Goal: Task Accomplishment & Management: Use online tool/utility

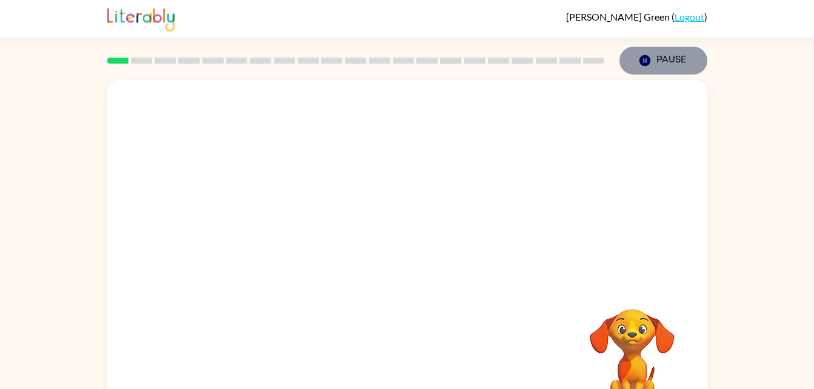
click at [640, 60] on icon "button" at bounding box center [644, 60] width 11 height 11
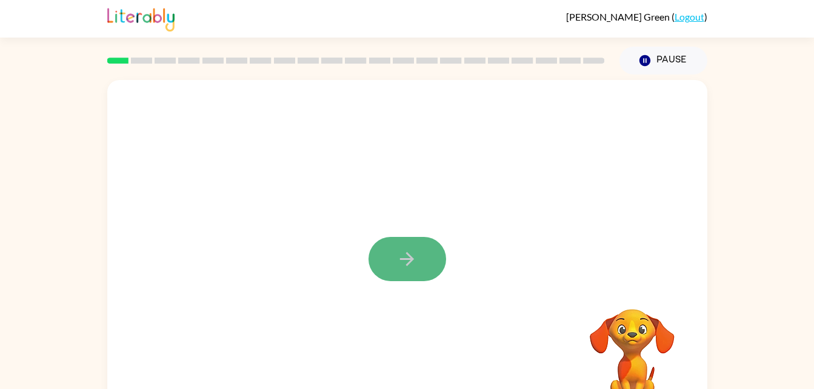
click at [400, 249] on icon "button" at bounding box center [407, 259] width 21 height 21
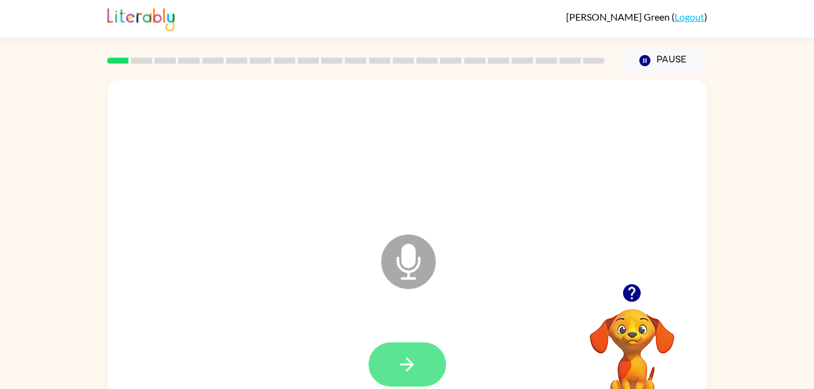
click at [397, 374] on icon "button" at bounding box center [407, 364] width 21 height 21
click at [408, 378] on button "button" at bounding box center [408, 365] width 78 height 44
click at [412, 343] on button "button" at bounding box center [408, 365] width 78 height 44
click at [390, 366] on button "button" at bounding box center [408, 365] width 78 height 44
click at [395, 332] on div at bounding box center [407, 364] width 576 height 99
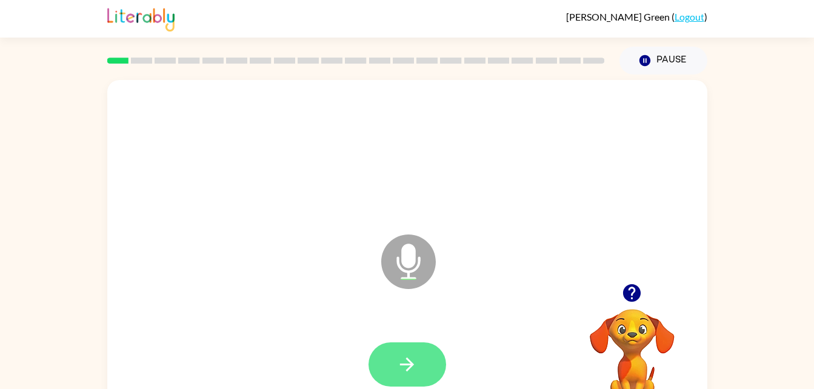
click at [411, 372] on icon "button" at bounding box center [407, 364] width 21 height 21
click at [394, 380] on button "button" at bounding box center [408, 365] width 78 height 44
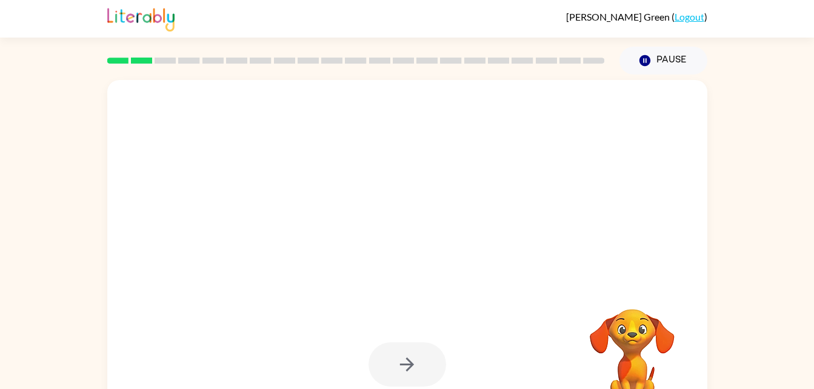
click at [676, 336] on video "Your browser must support playing .mp4 files to use Literably. Please try using…" at bounding box center [632, 350] width 121 height 121
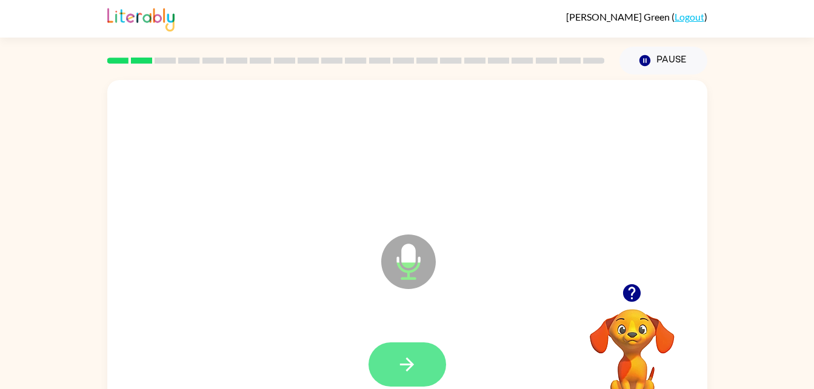
click at [402, 356] on icon "button" at bounding box center [407, 364] width 21 height 21
click at [397, 374] on icon "button" at bounding box center [407, 364] width 21 height 21
click at [427, 373] on button "button" at bounding box center [408, 365] width 78 height 44
click at [403, 381] on button "button" at bounding box center [408, 365] width 78 height 44
click at [387, 377] on button "button" at bounding box center [408, 365] width 78 height 44
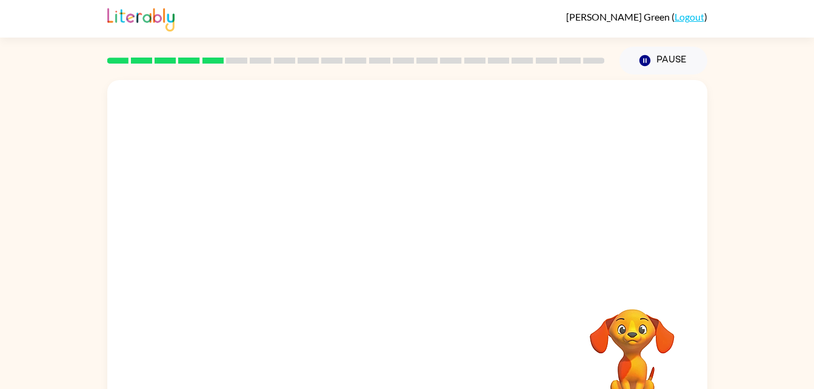
click at [637, 336] on video "Your browser must support playing .mp4 files to use Literably. Please try using…" at bounding box center [632, 350] width 121 height 121
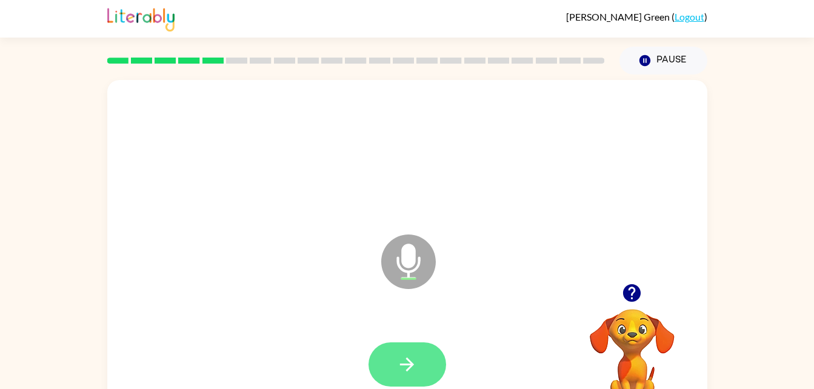
click at [410, 371] on icon "button" at bounding box center [407, 364] width 21 height 21
click at [401, 375] on button "button" at bounding box center [408, 365] width 78 height 44
click at [382, 351] on button "button" at bounding box center [408, 365] width 78 height 44
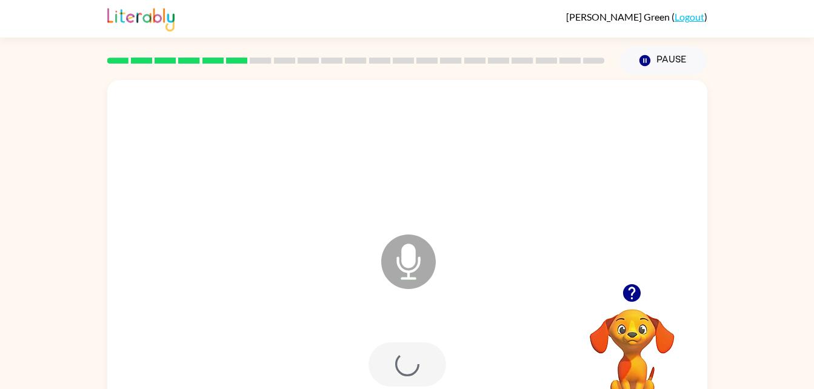
click at [411, 373] on div at bounding box center [408, 365] width 78 height 44
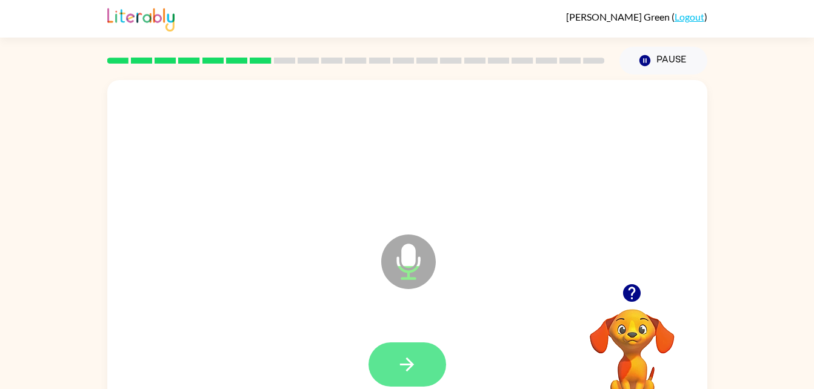
click at [380, 365] on button "button" at bounding box center [408, 365] width 78 height 44
click at [413, 381] on button "button" at bounding box center [408, 365] width 78 height 44
click at [409, 373] on icon "button" at bounding box center [407, 364] width 21 height 21
click at [409, 354] on icon "button" at bounding box center [407, 364] width 21 height 21
click at [411, 369] on icon "button" at bounding box center [407, 364] width 21 height 21
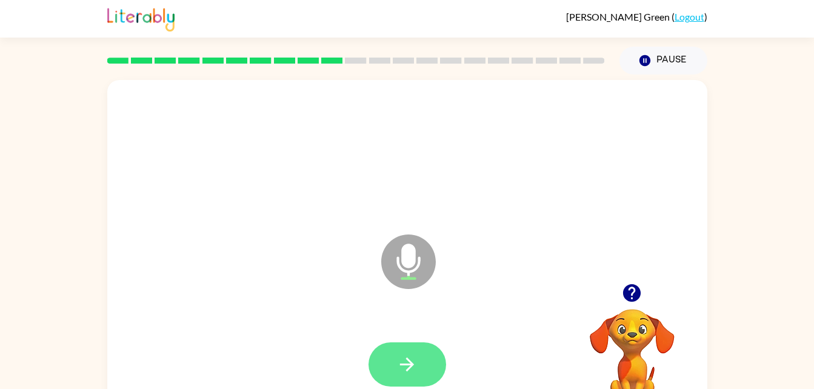
click at [402, 355] on icon "button" at bounding box center [407, 364] width 21 height 21
click at [395, 352] on button "button" at bounding box center [408, 365] width 78 height 44
click at [400, 367] on icon "button" at bounding box center [407, 364] width 21 height 21
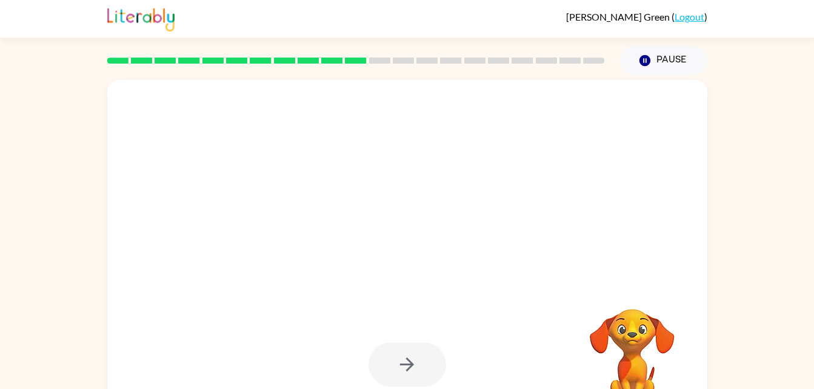
click at [411, 375] on div at bounding box center [408, 365] width 78 height 44
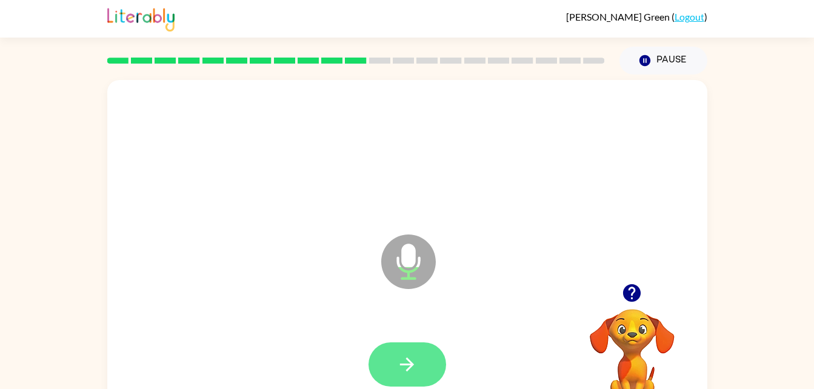
click at [411, 362] on icon "button" at bounding box center [407, 365] width 14 height 14
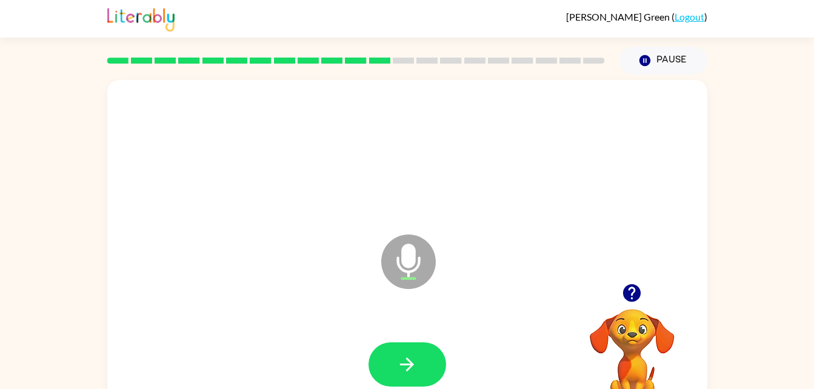
click at [0, 159] on html "Kearney Green ( Logout ) Pause Pause Microphone The Microphone is here when it …" at bounding box center [407, 213] width 814 height 426
click at [424, 364] on button "button" at bounding box center [408, 365] width 78 height 44
click at [404, 365] on icon "button" at bounding box center [407, 365] width 14 height 14
click at [404, 372] on icon "button" at bounding box center [407, 364] width 21 height 21
click at [453, 384] on div at bounding box center [407, 364] width 576 height 99
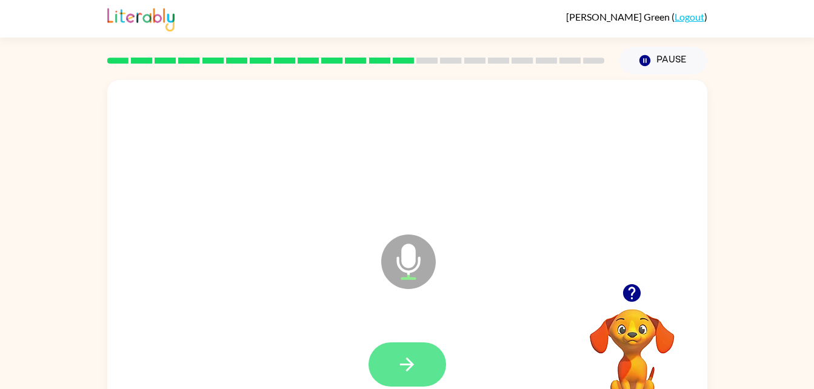
click at [423, 357] on button "button" at bounding box center [408, 365] width 78 height 44
click at [403, 366] on icon "button" at bounding box center [407, 364] width 21 height 21
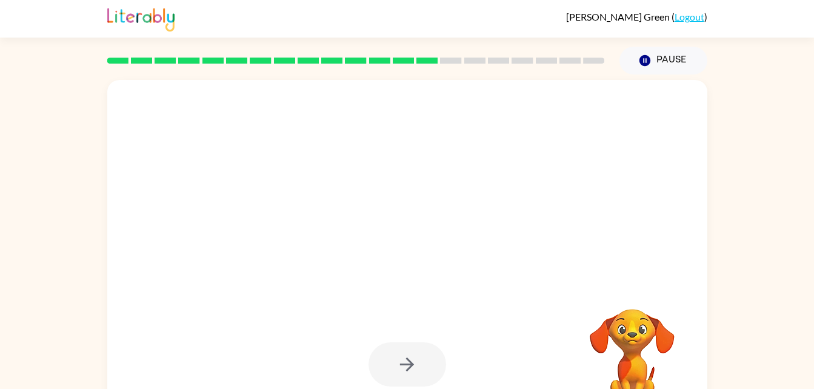
click at [426, 377] on div at bounding box center [408, 365] width 78 height 44
click at [418, 381] on div at bounding box center [408, 365] width 78 height 44
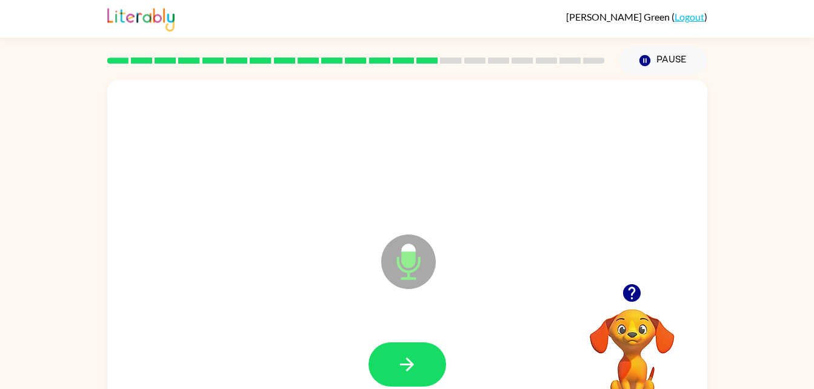
click at [0, 159] on html "Kearney Green ( Logout ) Pause Pause Microphone The Microphone is here when it …" at bounding box center [407, 213] width 814 height 426
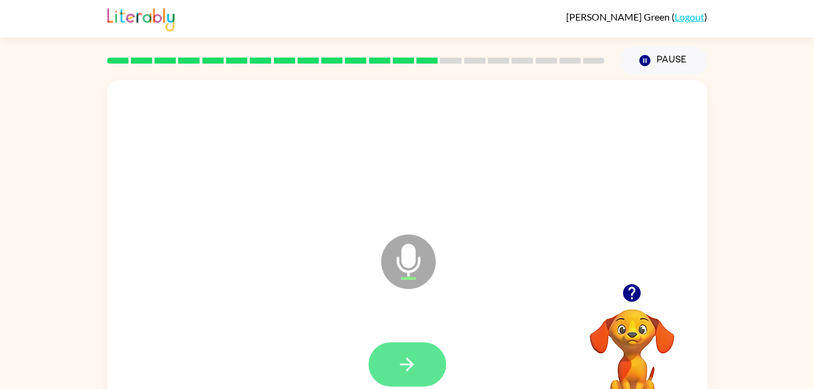
click at [409, 349] on button "button" at bounding box center [408, 365] width 78 height 44
click at [398, 362] on icon "button" at bounding box center [407, 364] width 21 height 21
click at [422, 378] on button "button" at bounding box center [408, 365] width 78 height 44
click at [395, 361] on button "button" at bounding box center [408, 365] width 78 height 44
click at [408, 374] on icon "button" at bounding box center [407, 364] width 21 height 21
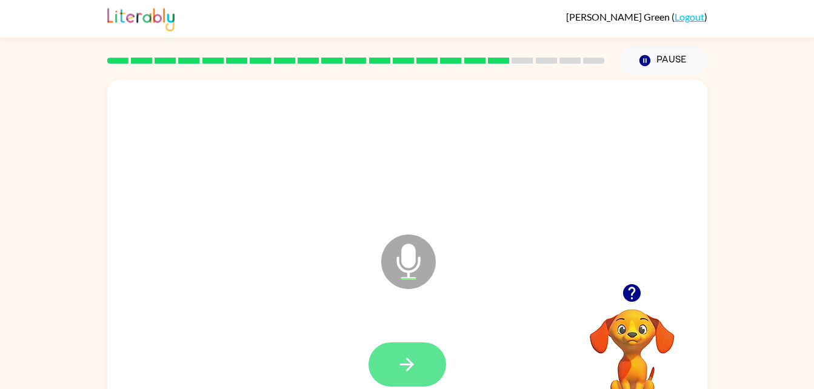
click at [415, 372] on icon "button" at bounding box center [407, 364] width 21 height 21
click at [404, 349] on button "button" at bounding box center [408, 365] width 78 height 44
click at [386, 384] on button "button" at bounding box center [408, 365] width 78 height 44
click at [401, 375] on icon "button" at bounding box center [407, 364] width 21 height 21
click at [391, 353] on button "button" at bounding box center [408, 365] width 78 height 44
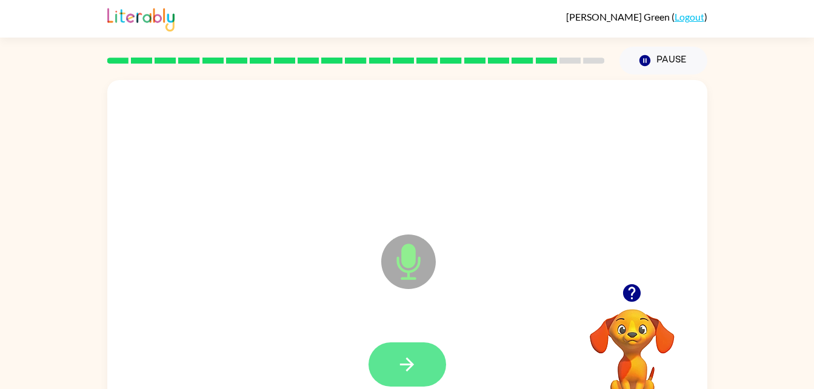
click at [390, 361] on button "button" at bounding box center [408, 365] width 78 height 44
click at [423, 379] on button "button" at bounding box center [408, 365] width 78 height 44
click at [420, 343] on button "button" at bounding box center [408, 365] width 78 height 44
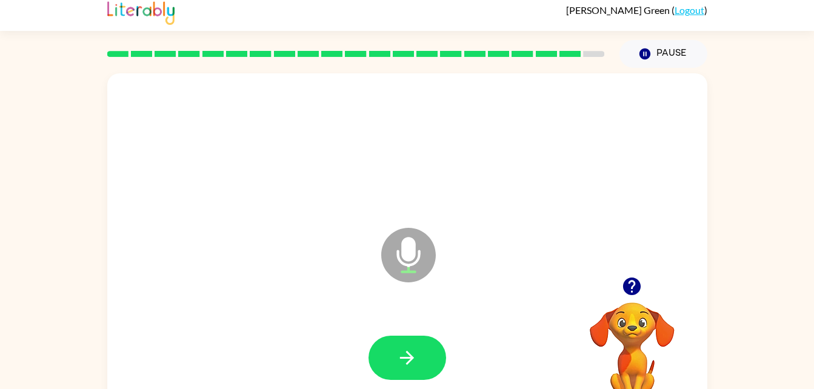
scroll to position [37, 0]
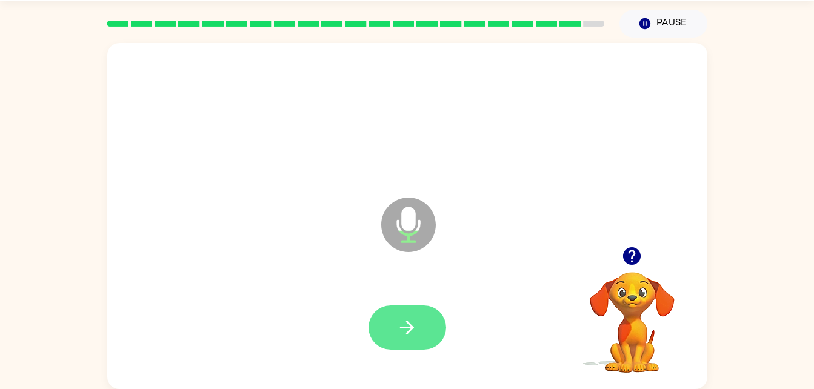
click at [412, 323] on icon "button" at bounding box center [407, 327] width 21 height 21
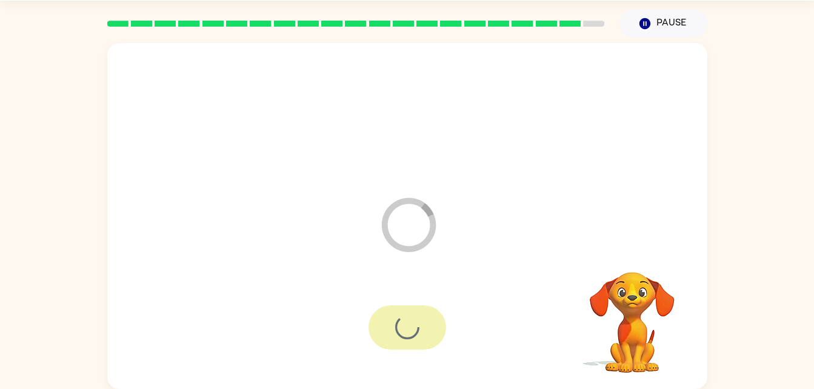
scroll to position [15, 0]
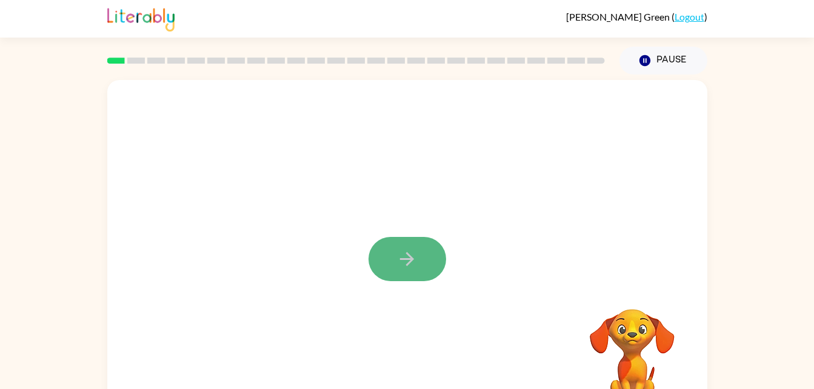
click at [404, 249] on icon "button" at bounding box center [407, 259] width 21 height 21
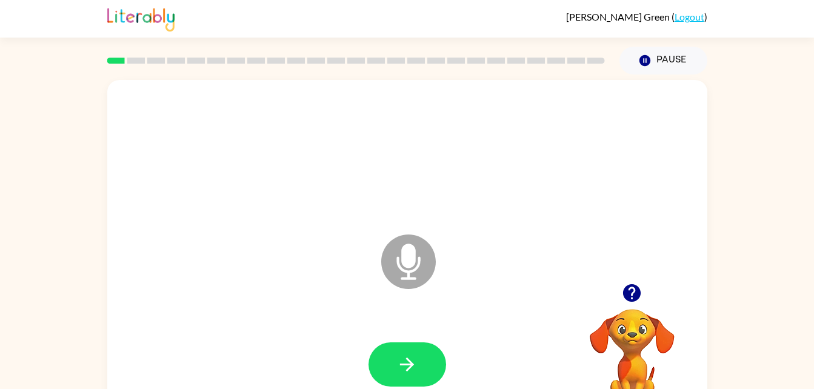
click at [386, 255] on icon at bounding box center [408, 262] width 55 height 55
click at [409, 269] on icon at bounding box center [408, 262] width 55 height 55
click at [426, 363] on button "button" at bounding box center [408, 365] width 78 height 44
click at [409, 364] on icon "button" at bounding box center [407, 365] width 14 height 14
drag, startPoint x: 799, startPoint y: 101, endPoint x: 746, endPoint y: 67, distance: 62.6
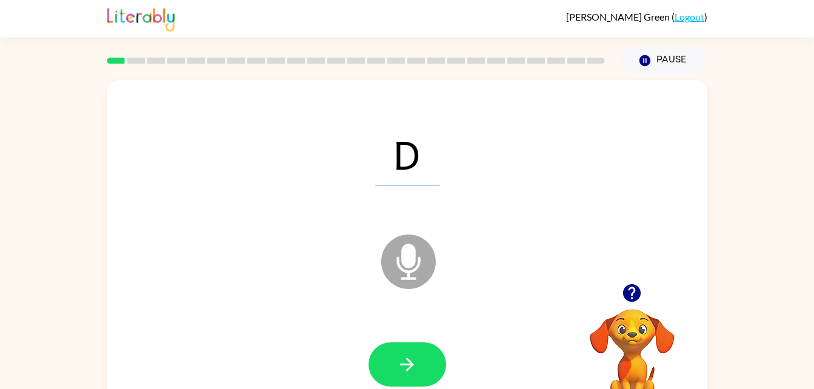
drag, startPoint x: 746, startPoint y: 67, endPoint x: 745, endPoint y: 54, distance: 12.9
click at [745, 54] on div "[PERSON_NAME] Green ( Logout ) Pause Pause D Microphone The Microphone is here …" at bounding box center [407, 213] width 814 height 426
click at [417, 247] on icon at bounding box center [408, 262] width 55 height 55
click at [405, 358] on icon "button" at bounding box center [407, 364] width 21 height 21
click at [460, 297] on icon "Microphone The Microphone is here when it is your turn to talk" at bounding box center [469, 277] width 182 height 91
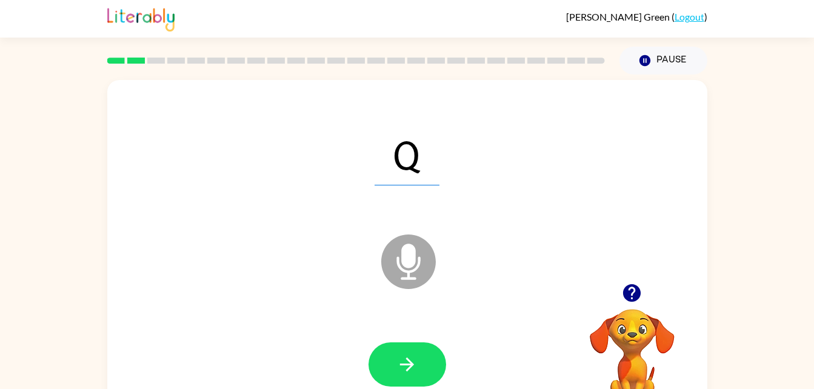
click at [405, 277] on icon at bounding box center [408, 262] width 55 height 55
click at [388, 335] on div at bounding box center [407, 364] width 576 height 99
click at [389, 349] on button "button" at bounding box center [408, 365] width 78 height 44
drag, startPoint x: 389, startPoint y: 349, endPoint x: 403, endPoint y: 253, distance: 96.8
click at [403, 253] on div "a Microphone The Microphone is here when it is your turn to talk" at bounding box center [407, 253] width 600 height 346
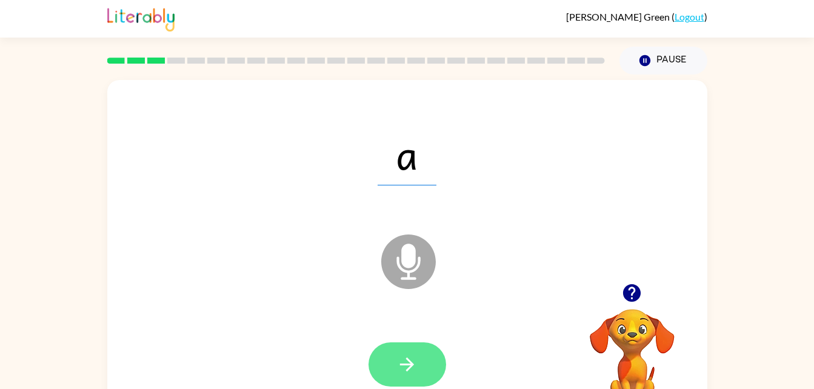
click at [401, 384] on div at bounding box center [407, 364] width 576 height 99
click at [411, 366] on icon "button" at bounding box center [407, 364] width 21 height 21
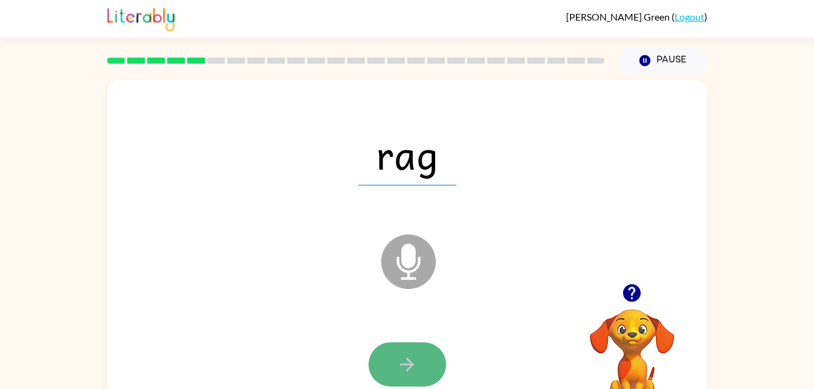
click at [382, 360] on button "button" at bounding box center [408, 365] width 78 height 44
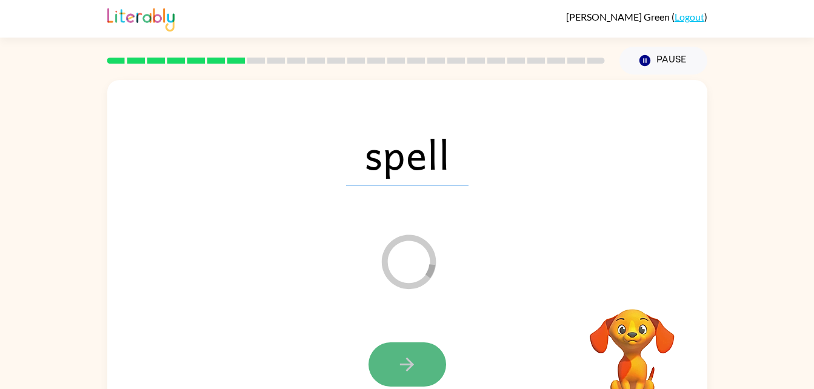
click at [405, 372] on icon "button" at bounding box center [407, 364] width 21 height 21
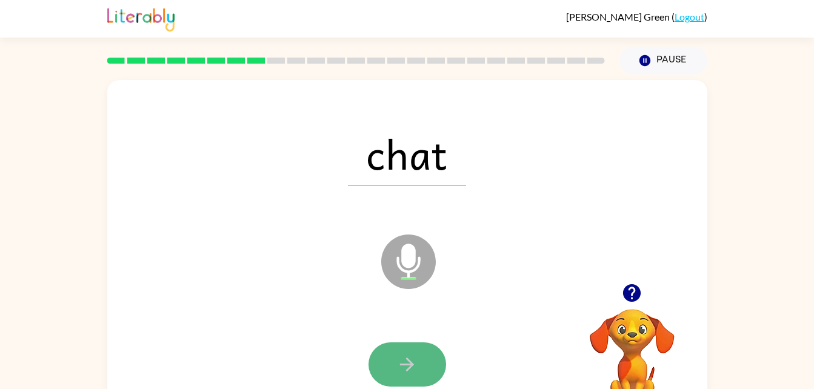
click at [403, 378] on button "button" at bounding box center [408, 365] width 78 height 44
click at [411, 364] on icon "button" at bounding box center [407, 365] width 14 height 14
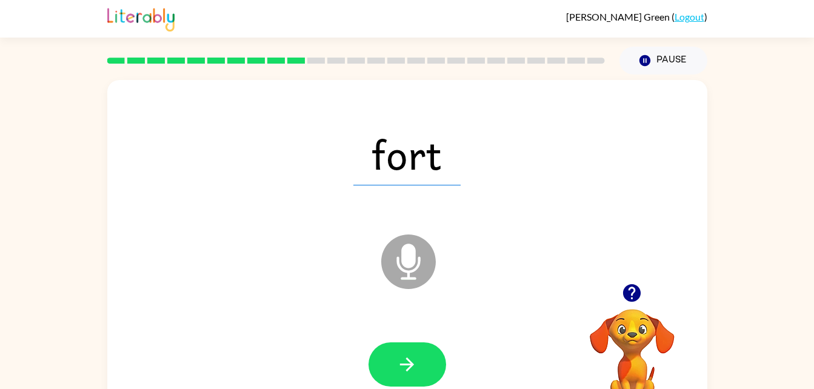
click at [411, 364] on icon "button" at bounding box center [407, 365] width 14 height 14
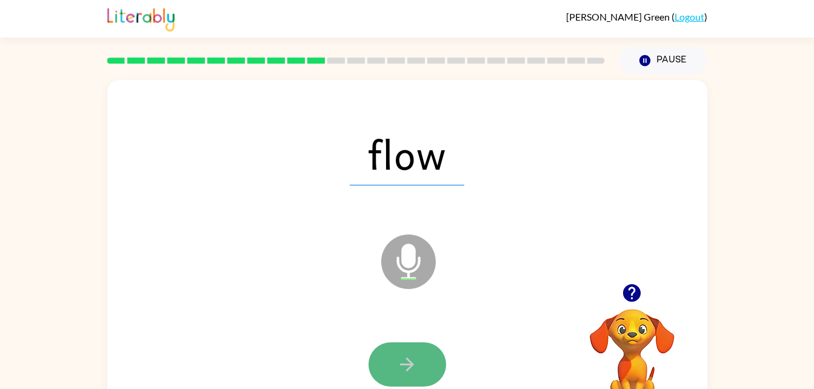
click at [413, 348] on button "button" at bounding box center [408, 365] width 78 height 44
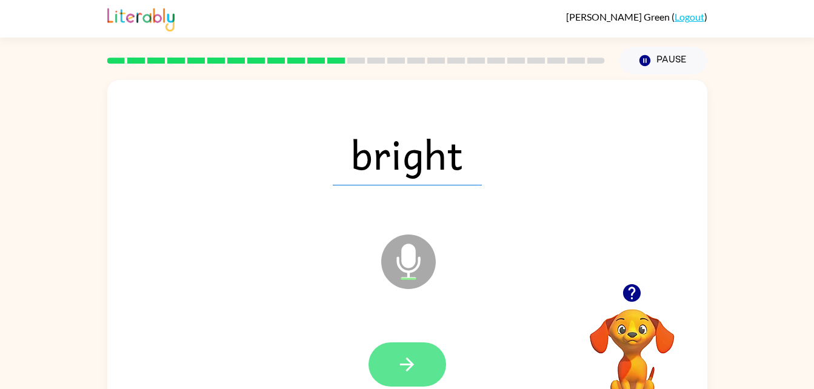
click at [392, 380] on button "button" at bounding box center [408, 365] width 78 height 44
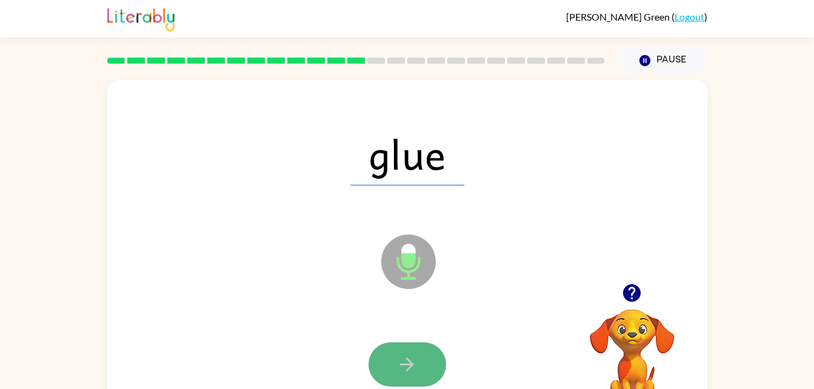
click at [399, 382] on button "button" at bounding box center [408, 365] width 78 height 44
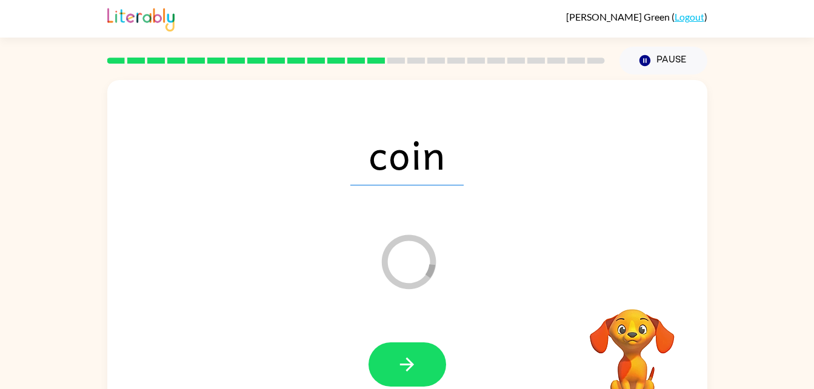
click at [403, 264] on icon "Loader Your response is being sent to our graders" at bounding box center [408, 262] width 73 height 73
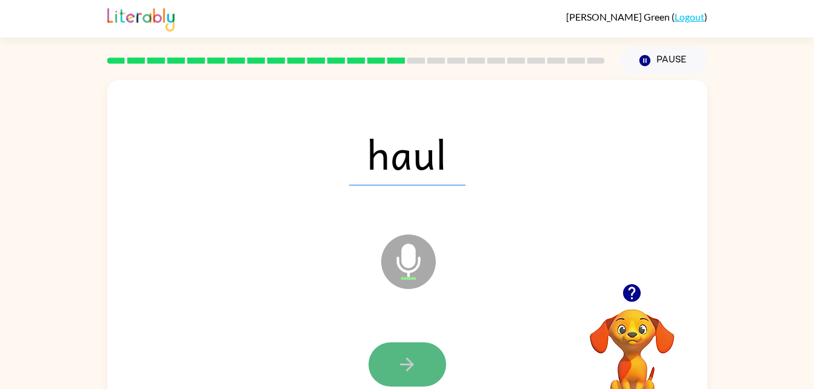
click at [383, 366] on button "button" at bounding box center [408, 365] width 78 height 44
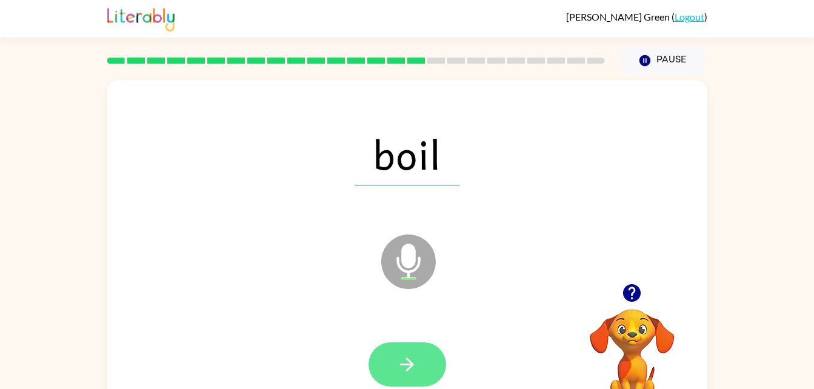
click at [424, 372] on button "button" at bounding box center [408, 365] width 78 height 44
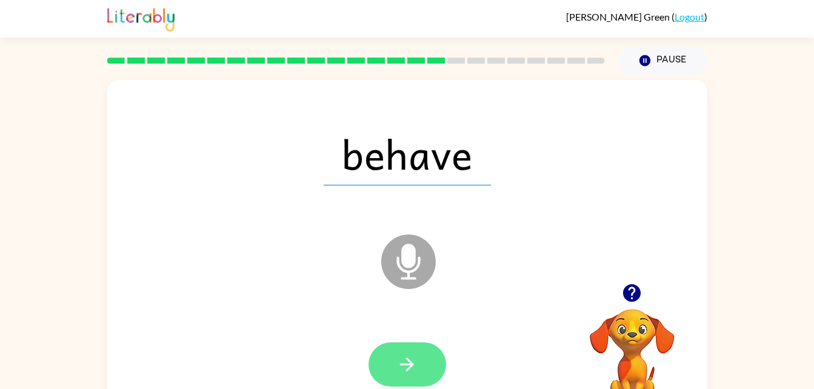
click at [422, 368] on button "button" at bounding box center [408, 365] width 78 height 44
click at [419, 375] on button "button" at bounding box center [408, 365] width 78 height 44
click at [394, 364] on button "button" at bounding box center [408, 365] width 78 height 44
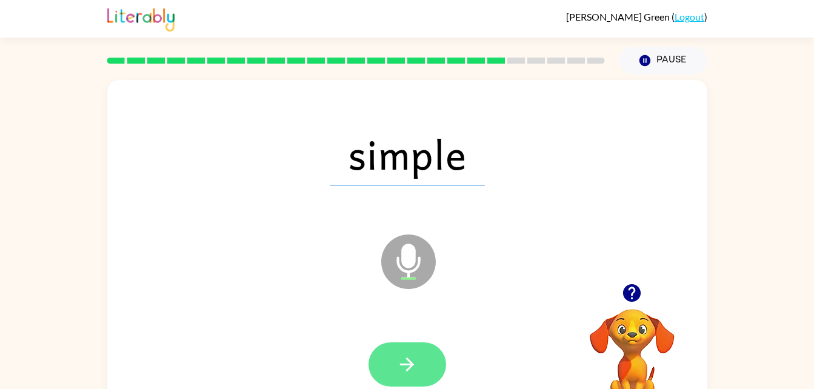
click at [411, 361] on icon "button" at bounding box center [407, 365] width 14 height 14
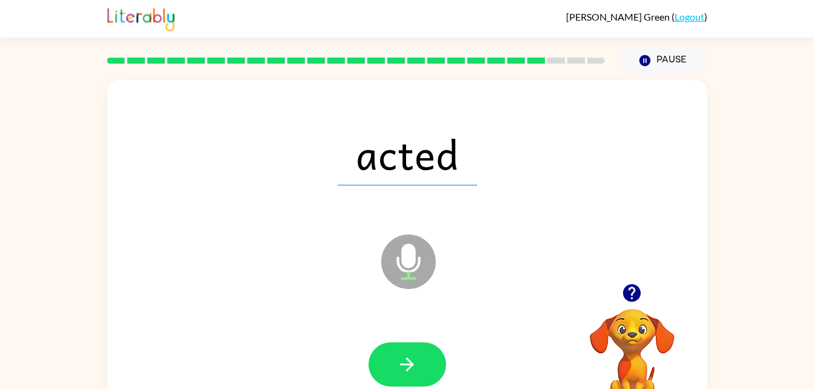
drag, startPoint x: 409, startPoint y: 364, endPoint x: 435, endPoint y: 309, distance: 61.3
click at [435, 309] on div "acted Microphone The Microphone is here when it is your turn to talk" at bounding box center [407, 253] width 600 height 346
click at [369, 358] on div at bounding box center [408, 365] width 78 height 44
click at [425, 366] on button "button" at bounding box center [408, 365] width 78 height 44
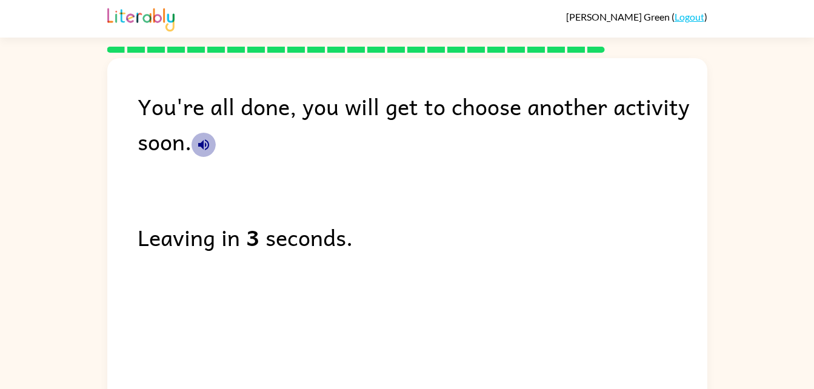
click at [200, 139] on icon "button" at bounding box center [203, 145] width 15 height 15
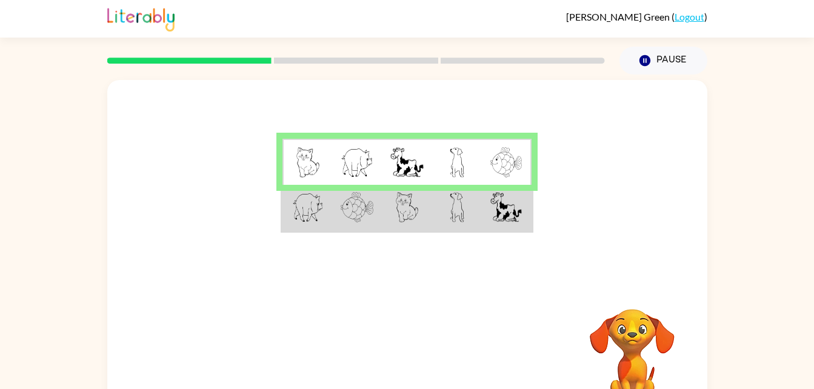
drag, startPoint x: 461, startPoint y: 280, endPoint x: 452, endPoint y: 273, distance: 11.3
click at [452, 273] on div at bounding box center [407, 182] width 600 height 204
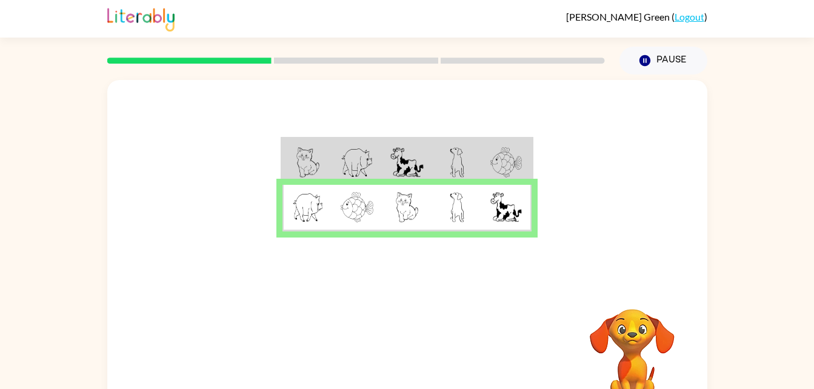
click at [378, 107] on div at bounding box center [407, 182] width 600 height 204
click at [383, 340] on button "button" at bounding box center [408, 358] width 78 height 44
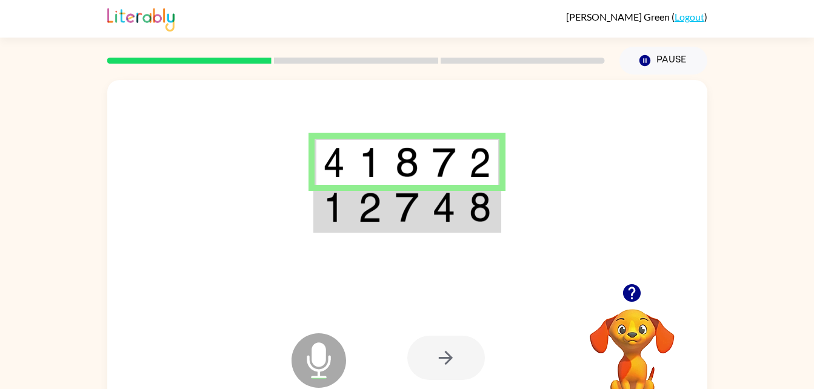
drag, startPoint x: 363, startPoint y: 235, endPoint x: 358, endPoint y: 229, distance: 7.8
click at [363, 234] on div at bounding box center [407, 182] width 600 height 204
click at [349, 198] on td at bounding box center [333, 208] width 37 height 47
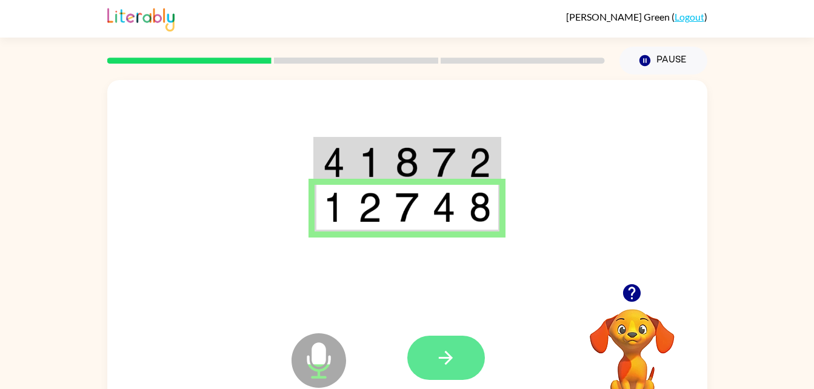
click at [441, 340] on button "button" at bounding box center [447, 358] width 78 height 44
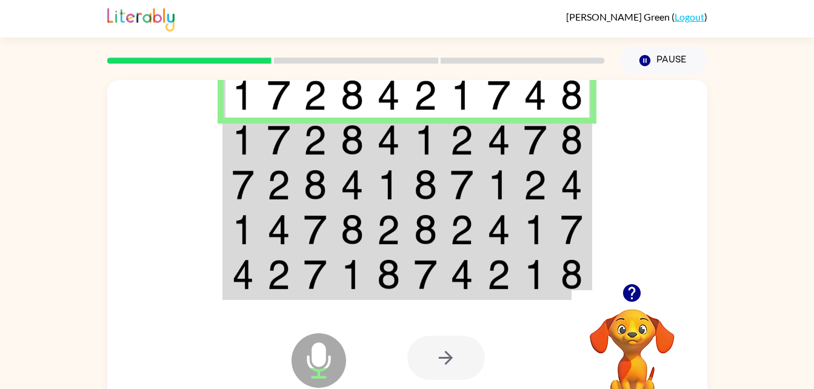
click at [243, 139] on img at bounding box center [243, 140] width 22 height 30
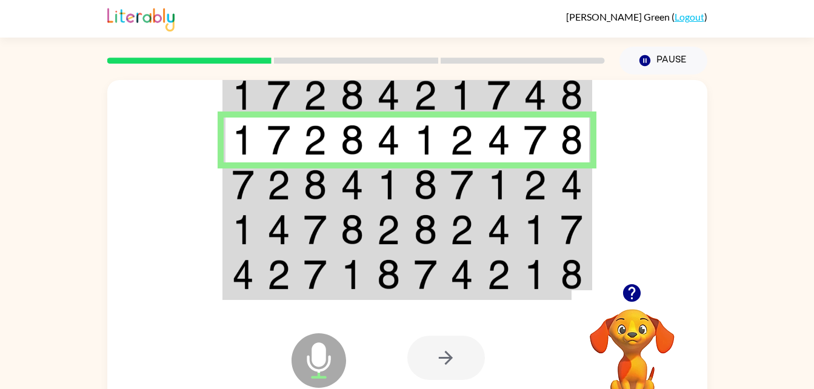
drag, startPoint x: 243, startPoint y: 139, endPoint x: 359, endPoint y: 128, distance: 116.3
click at [359, 128] on tr at bounding box center [407, 140] width 367 height 45
click at [319, 347] on icon "Microphone The Microphone is here when it is your turn to talk" at bounding box center [380, 375] width 182 height 91
click at [411, 173] on td at bounding box center [426, 185] width 37 height 45
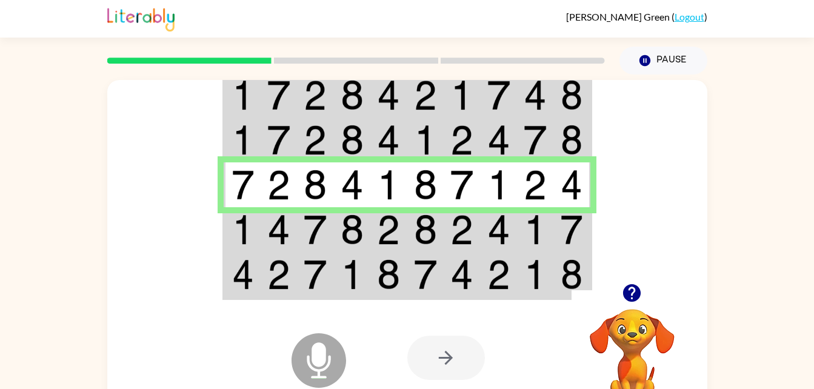
click at [245, 230] on img at bounding box center [243, 230] width 22 height 30
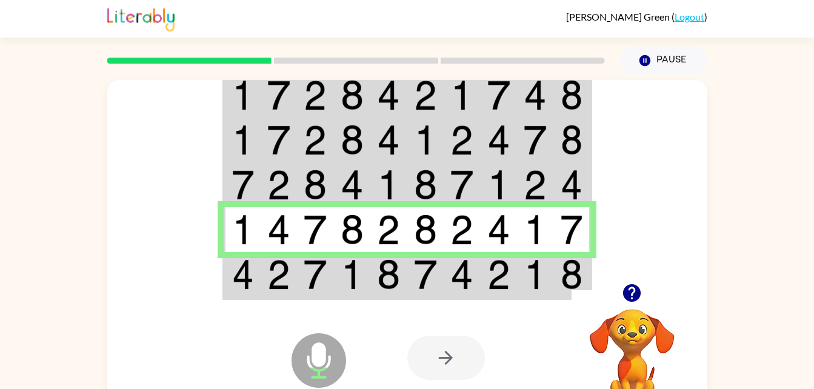
click at [238, 222] on img at bounding box center [243, 230] width 22 height 30
click at [235, 278] on img at bounding box center [243, 275] width 22 height 30
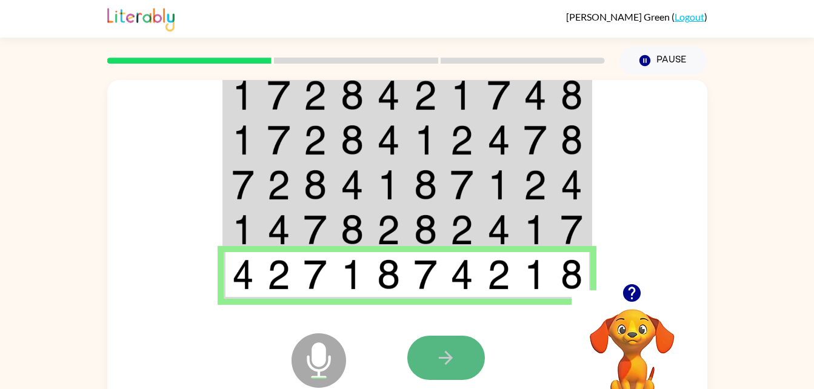
click at [446, 359] on icon "button" at bounding box center [446, 358] width 14 height 14
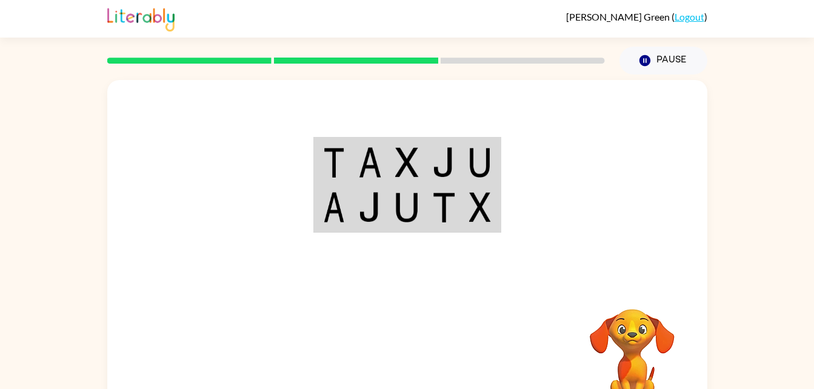
click at [324, 157] on img at bounding box center [334, 162] width 22 height 30
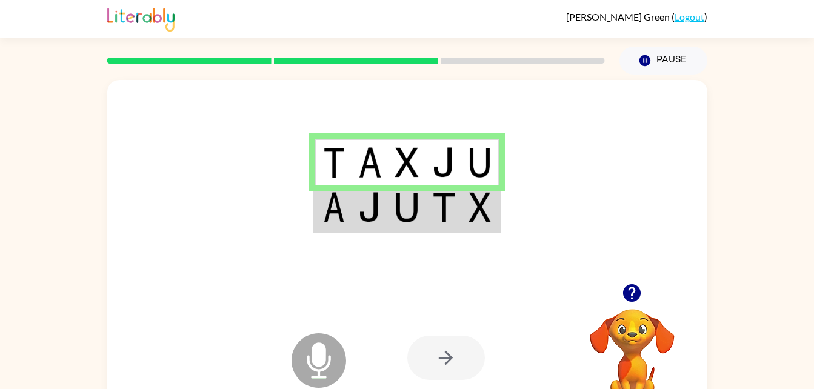
click at [336, 200] on img at bounding box center [334, 207] width 22 height 30
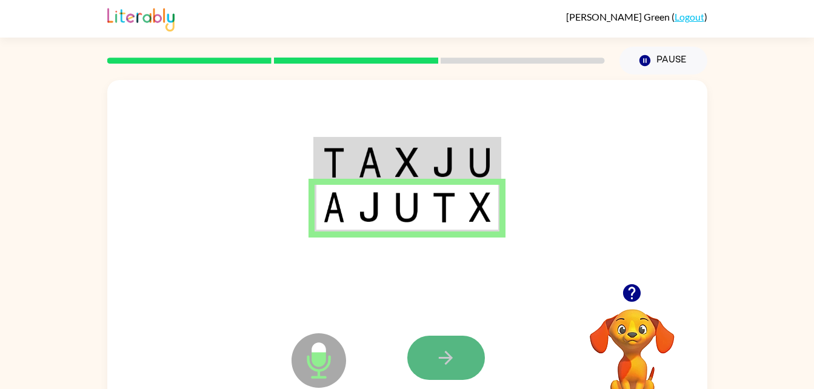
click at [435, 346] on button "button" at bounding box center [447, 358] width 78 height 44
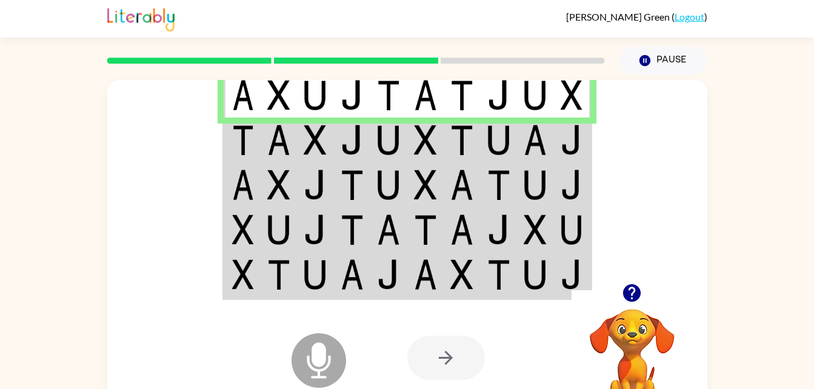
click at [246, 150] on img at bounding box center [243, 140] width 22 height 30
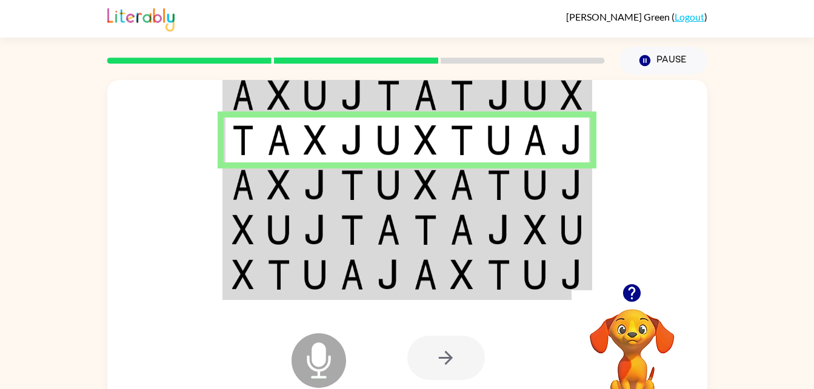
click at [250, 195] on img at bounding box center [243, 185] width 22 height 30
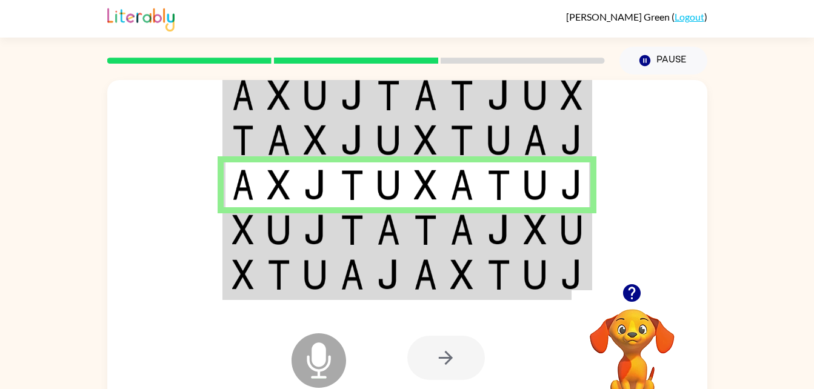
click at [268, 233] on img at bounding box center [278, 230] width 23 height 30
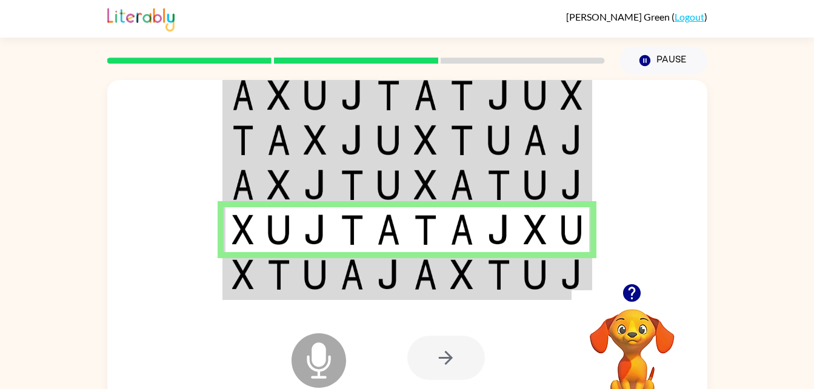
click at [268, 233] on img at bounding box center [278, 230] width 23 height 30
click at [224, 272] on td at bounding box center [242, 275] width 37 height 47
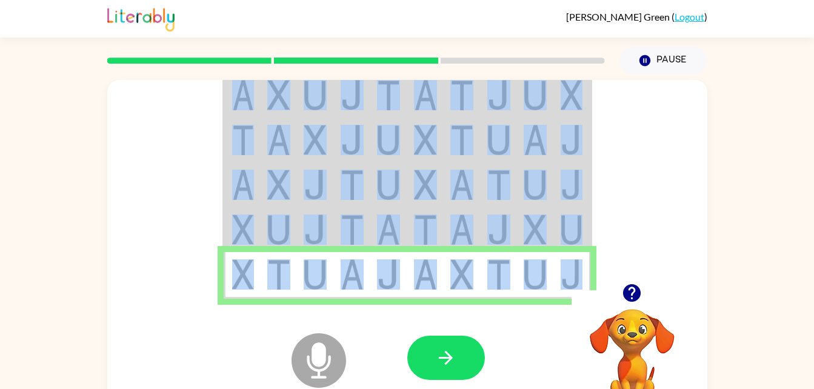
click at [224, 272] on td at bounding box center [242, 275] width 37 height 47
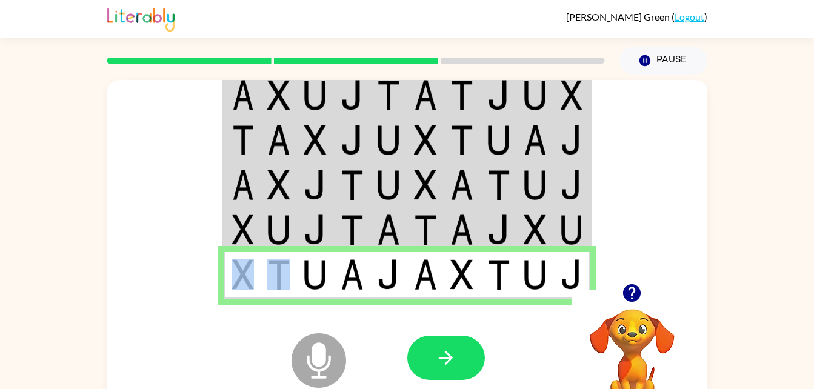
click at [224, 272] on td at bounding box center [242, 275] width 37 height 47
drag, startPoint x: 224, startPoint y: 272, endPoint x: 255, endPoint y: 329, distance: 65.1
click at [255, 329] on div "Microphone The Microphone is here when it is your turn to talk" at bounding box center [289, 330] width 121 height 81
click at [380, 323] on div "Microphone The Microphone is here when it is your turn to talk Your browser mus…" at bounding box center [407, 358] width 600 height 136
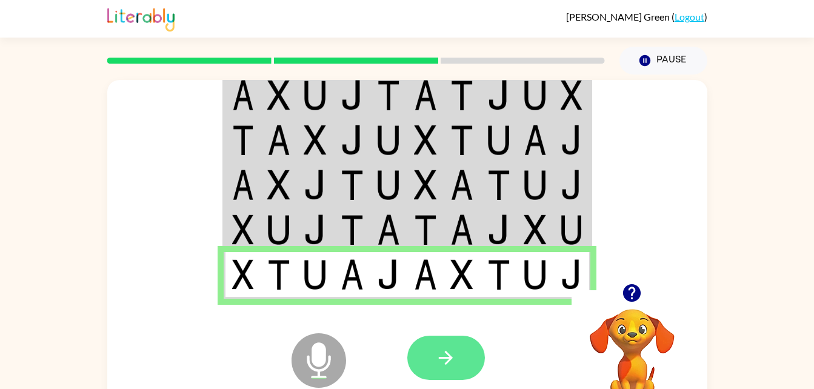
click at [447, 360] on icon "button" at bounding box center [445, 357] width 21 height 21
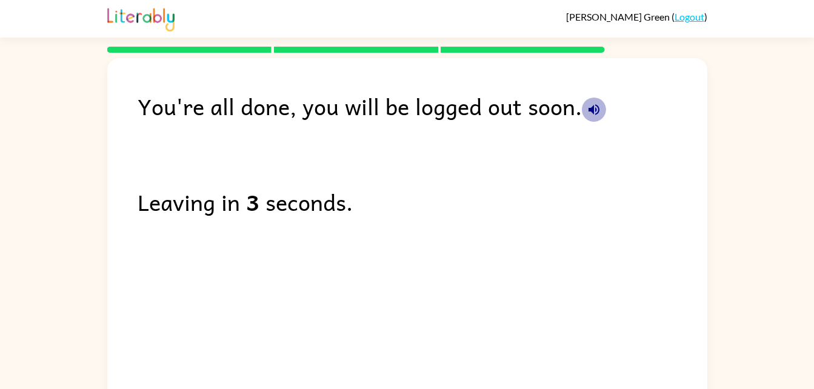
click at [595, 111] on icon "button" at bounding box center [594, 109] width 15 height 15
